Goal: Transaction & Acquisition: Subscribe to service/newsletter

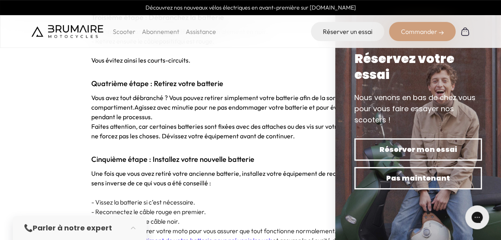
scroll to position [1112, 0]
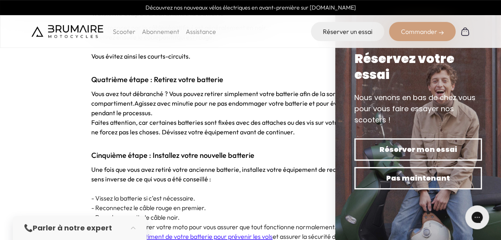
click at [155, 30] on link "Abonnement" at bounding box center [160, 32] width 37 height 8
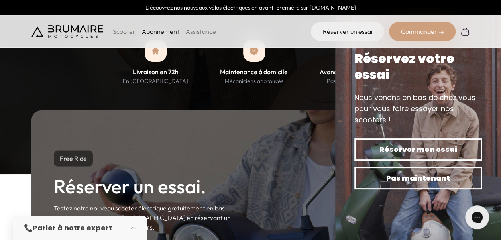
scroll to position [677, 0]
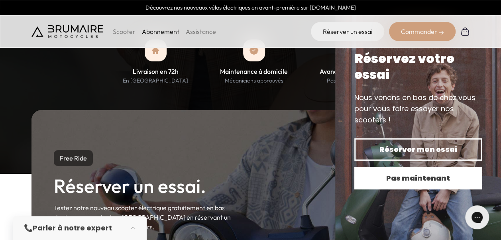
click at [413, 179] on span "Pas maintenant" at bounding box center [418, 178] width 100 height 11
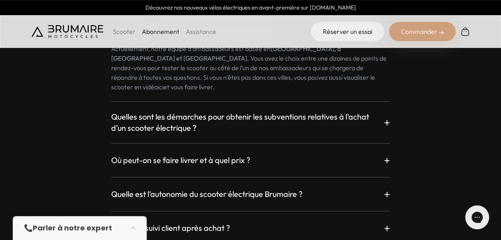
scroll to position [1355, 0]
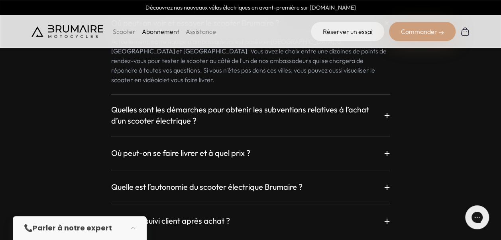
click at [387, 108] on p "+" at bounding box center [387, 115] width 6 height 14
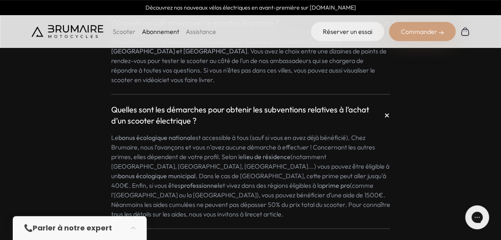
click at [387, 108] on p "+" at bounding box center [387, 115] width 15 height 15
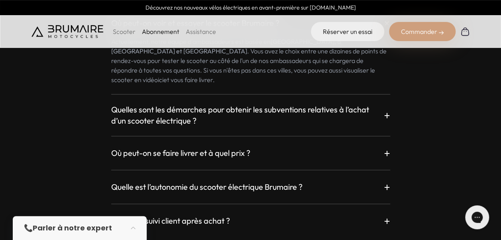
click at [389, 146] on p "+" at bounding box center [387, 153] width 6 height 14
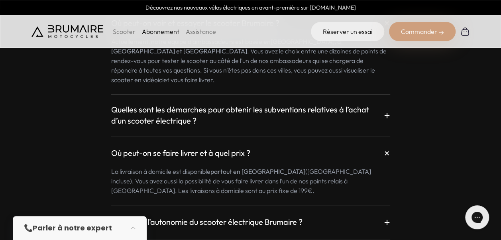
click at [389, 146] on p "+" at bounding box center [387, 153] width 15 height 15
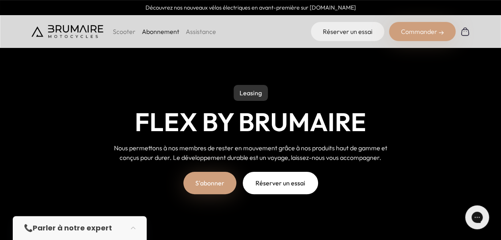
scroll to position [39, 0]
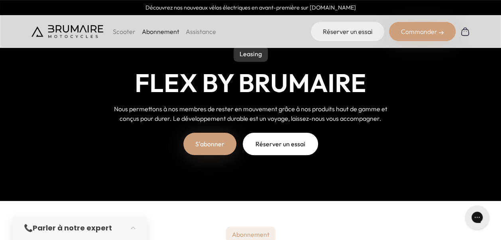
click at [206, 141] on link "S'abonner" at bounding box center [209, 144] width 53 height 22
click at [78, 231] on strong "Parler à notre expert" at bounding box center [72, 228] width 79 height 10
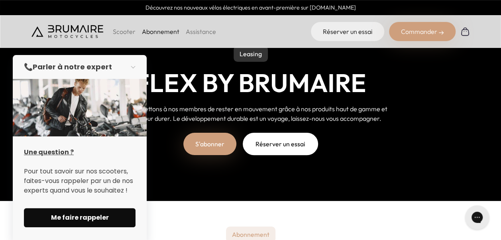
click at [81, 215] on span "Me faire rappeler" at bounding box center [79, 218] width 93 height 10
click at [191, 29] on link "Assistance" at bounding box center [201, 32] width 30 height 8
click at [120, 31] on p "Scooter" at bounding box center [124, 32] width 23 height 10
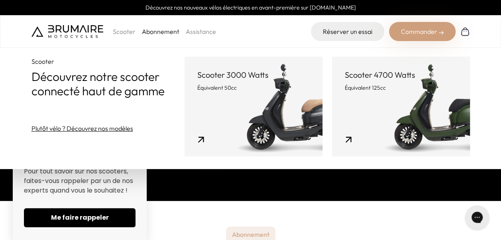
click at [425, 33] on div "Commander" at bounding box center [422, 31] width 67 height 19
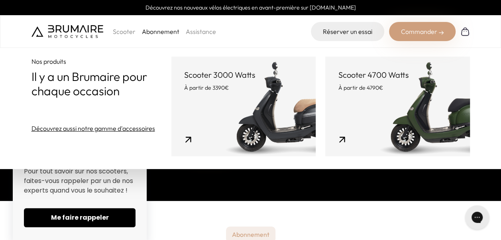
click at [467, 33] on img at bounding box center [466, 32] width 10 height 10
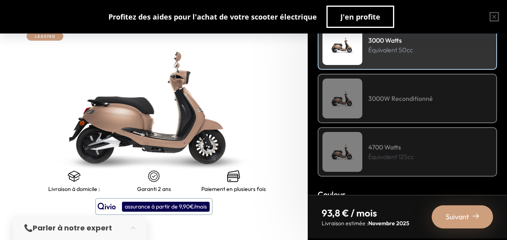
scroll to position [136, 0]
click at [347, 101] on img at bounding box center [343, 98] width 40 height 40
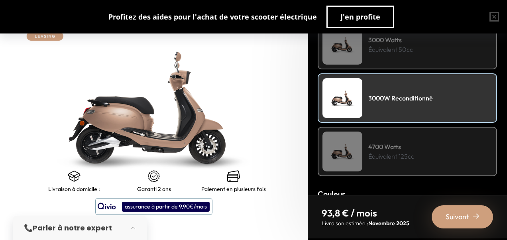
click at [355, 51] on img at bounding box center [343, 45] width 40 height 40
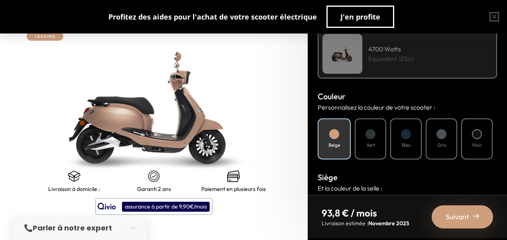
scroll to position [237, 0]
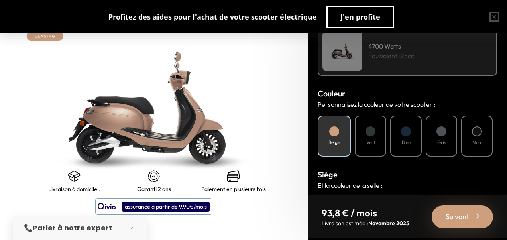
click at [363, 136] on div "Vert" at bounding box center [371, 136] width 32 height 41
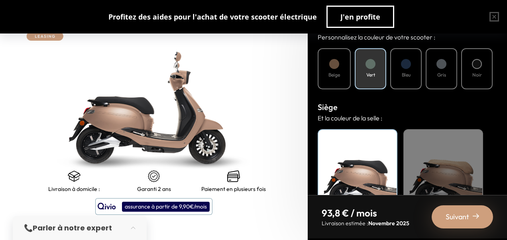
scroll to position [348, 0]
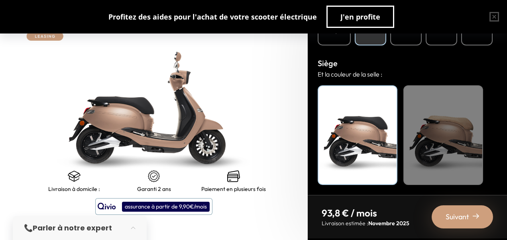
click at [459, 214] on span "Suivant" at bounding box center [458, 216] width 24 height 11
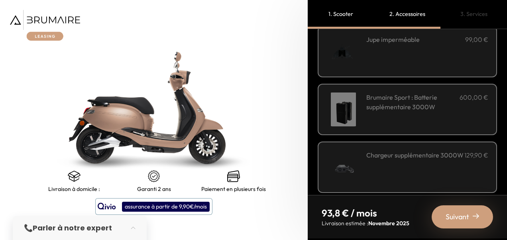
scroll to position [338, 0]
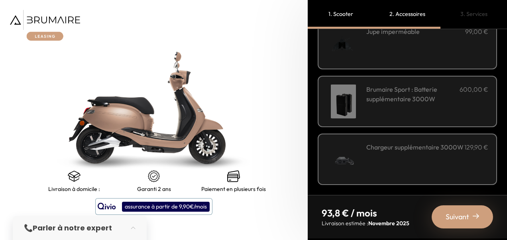
click at [459, 213] on span "Suivant" at bounding box center [458, 216] width 24 height 11
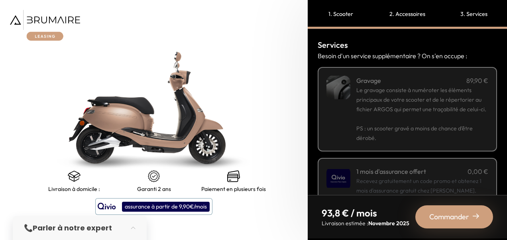
click at [429, 112] on span "Le gravage consiste à numéroter les éléments principaux de votre scooter et de …" at bounding box center [422, 100] width 130 height 26
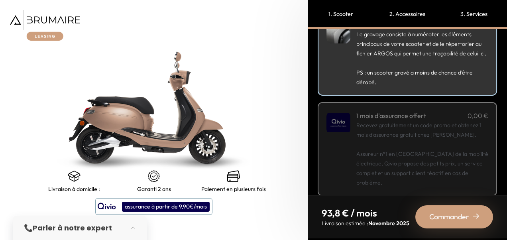
scroll to position [56, 0]
click at [431, 129] on p "Recevez gratuitement un code promo et obtenez 1 mois d'assurance gratuit chez Q…" at bounding box center [423, 153] width 132 height 67
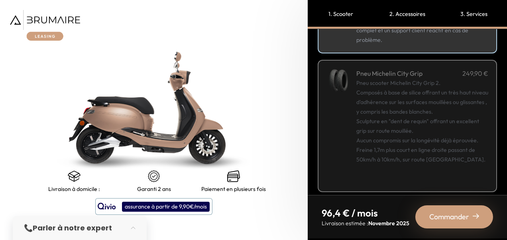
scroll to position [206, 0]
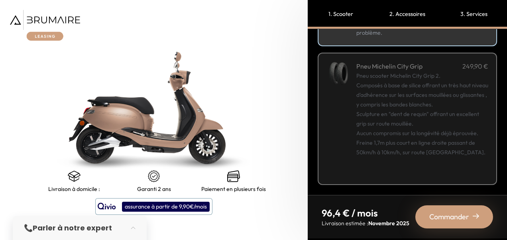
click at [436, 130] on div "Pneu scooter Michelin City Grip 2. Composés à base de silice offrant un très ha…" at bounding box center [423, 123] width 132 height 105
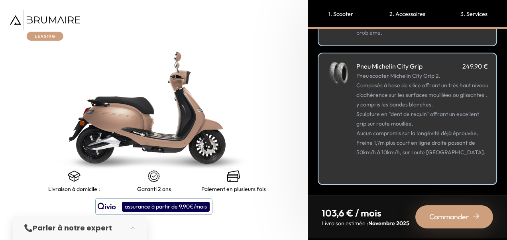
click at [437, 140] on div "Pneu scooter Michelin City Grip 2. Composés à base de silice offrant un très ha…" at bounding box center [423, 123] width 132 height 105
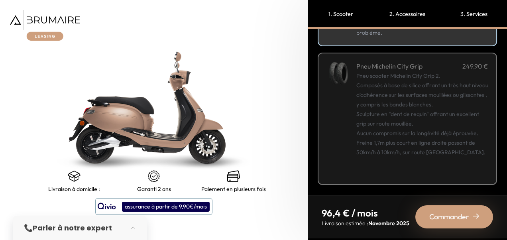
click at [437, 140] on div "Pneu scooter Michelin City Grip 2. Composés à base de silice offrant un très ha…" at bounding box center [423, 123] width 132 height 105
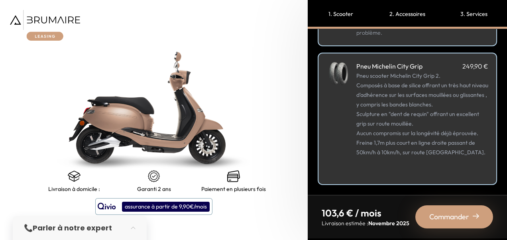
click at [450, 222] on span "Commander" at bounding box center [449, 216] width 40 height 11
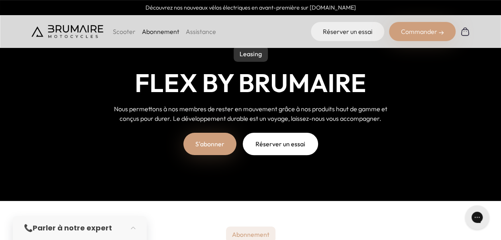
click at [426, 32] on div "Commander" at bounding box center [422, 31] width 67 height 19
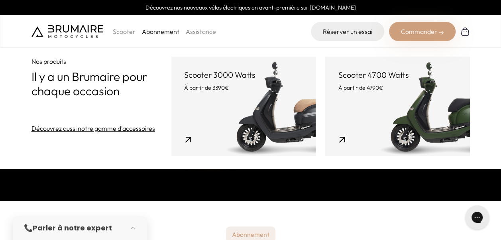
click at [145, 131] on link "Découvrez aussi notre gamme d'accessoires" at bounding box center [94, 129] width 124 height 10
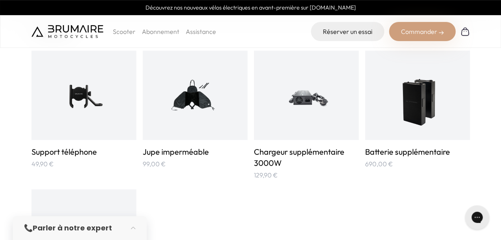
scroll to position [430, 0]
click at [416, 110] on img at bounding box center [417, 96] width 53 height 70
click at [292, 113] on img at bounding box center [306, 96] width 70 height 70
click at [408, 107] on img at bounding box center [417, 96] width 53 height 70
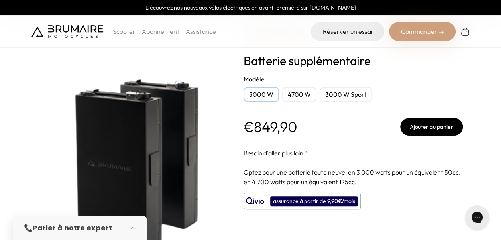
scroll to position [15, 0]
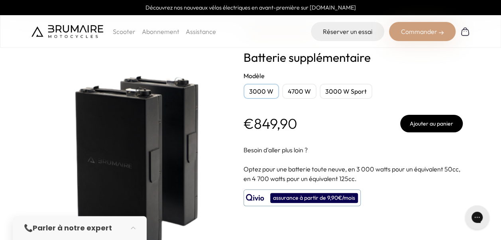
click at [294, 95] on div "4700 W" at bounding box center [299, 91] width 34 height 15
click at [262, 91] on div "3000 W" at bounding box center [261, 91] width 35 height 15
click at [337, 92] on div "3000 W Sport" at bounding box center [346, 91] width 53 height 15
click at [262, 92] on div "3000 W" at bounding box center [261, 91] width 35 height 15
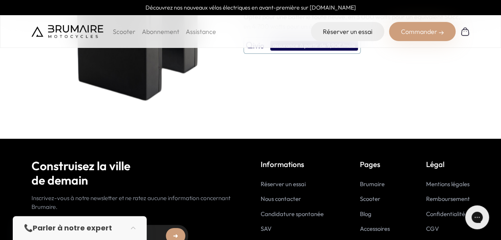
scroll to position [0, 0]
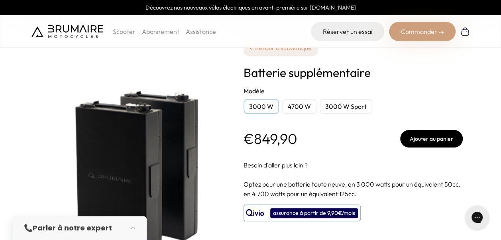
click at [298, 101] on div "4700 W" at bounding box center [299, 106] width 34 height 15
click at [263, 109] on div "3000 W" at bounding box center [261, 106] width 35 height 15
